Goal: Navigation & Orientation: Find specific page/section

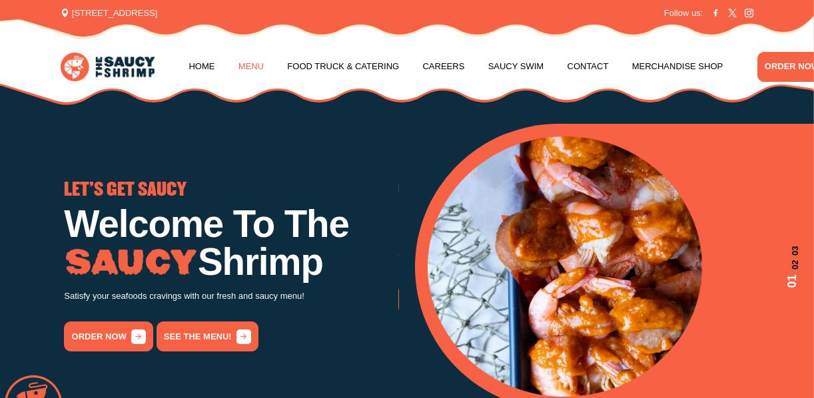
click at [250, 61] on link "Menu" at bounding box center [250, 66] width 25 height 51
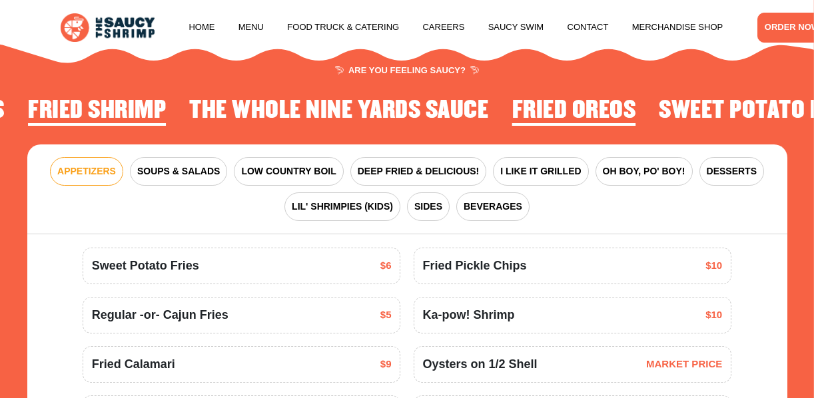
scroll to position [1237, 0]
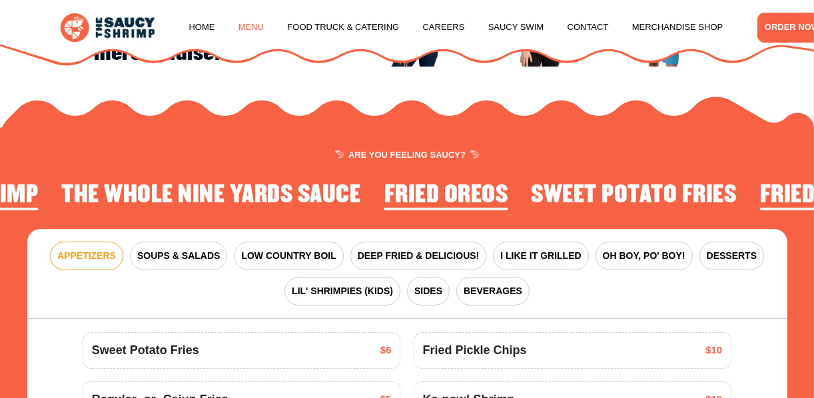
click at [248, 21] on link "Menu" at bounding box center [250, 27] width 25 height 51
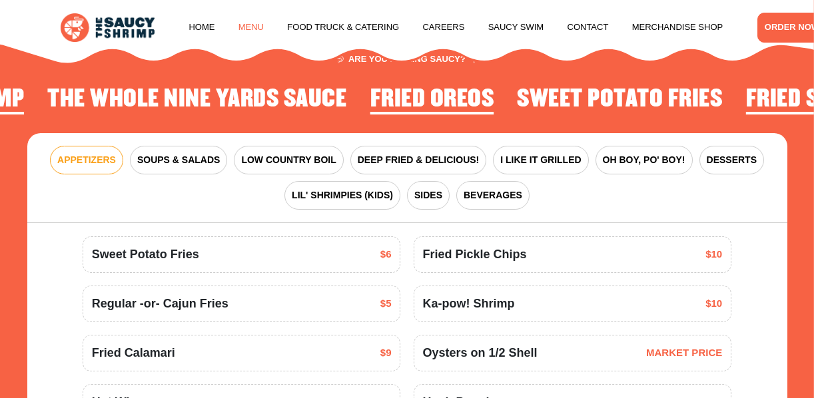
scroll to position [1344, 0]
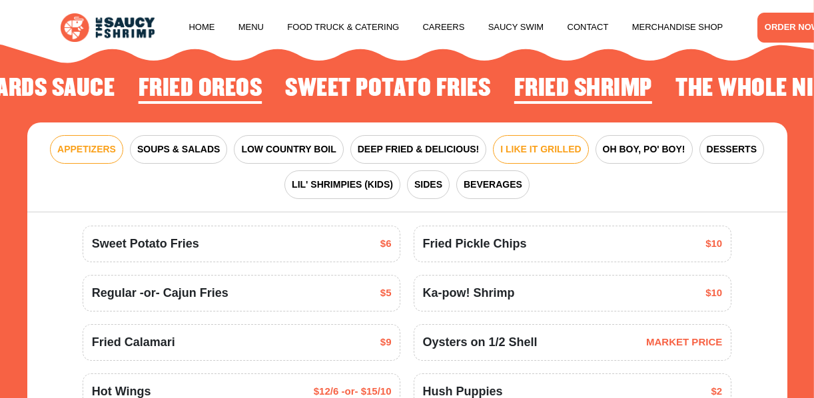
click at [553, 156] on span "I LIKE IT GRILLED" at bounding box center [540, 150] width 81 height 14
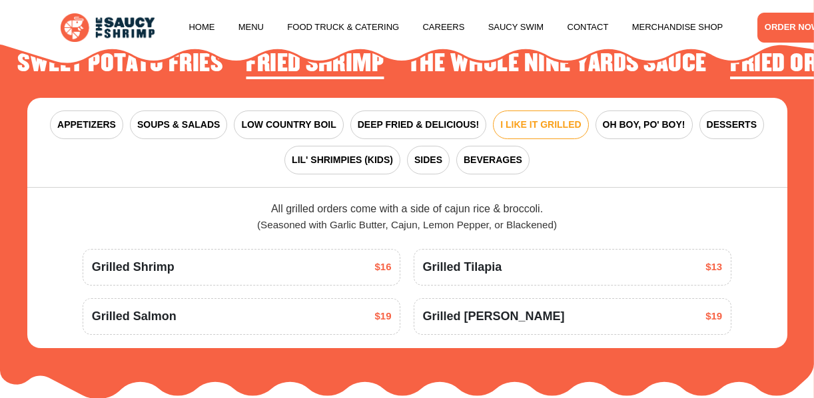
scroll to position [1371, 0]
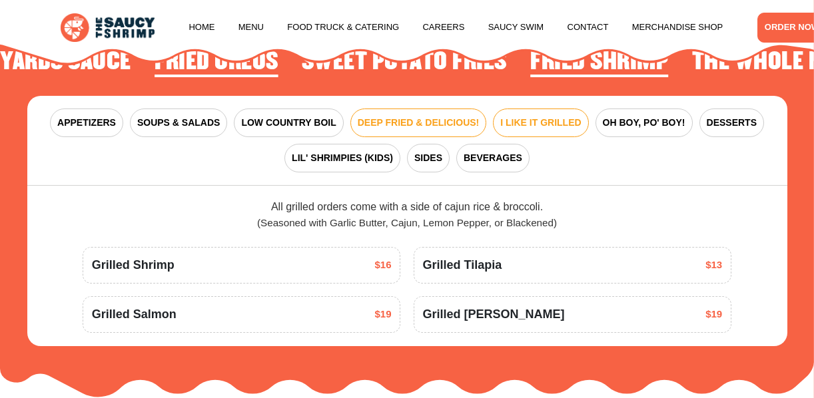
click at [439, 128] on span "DEEP FRIED & DELICIOUS!" at bounding box center [419, 123] width 122 height 14
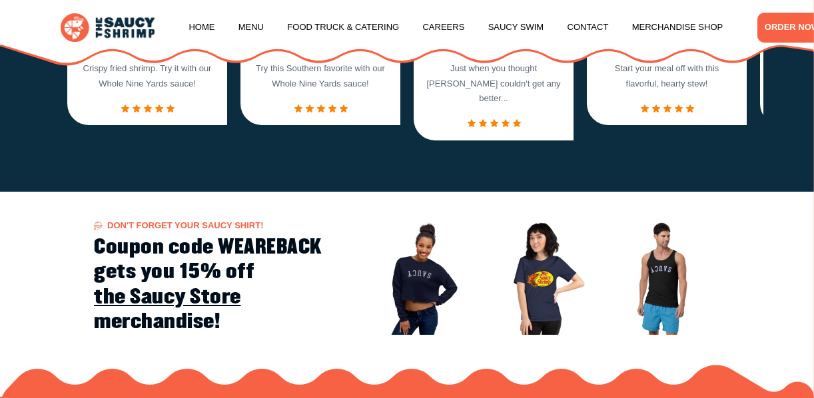
scroll to position [944, 0]
